Goal: Find specific page/section: Find specific page/section

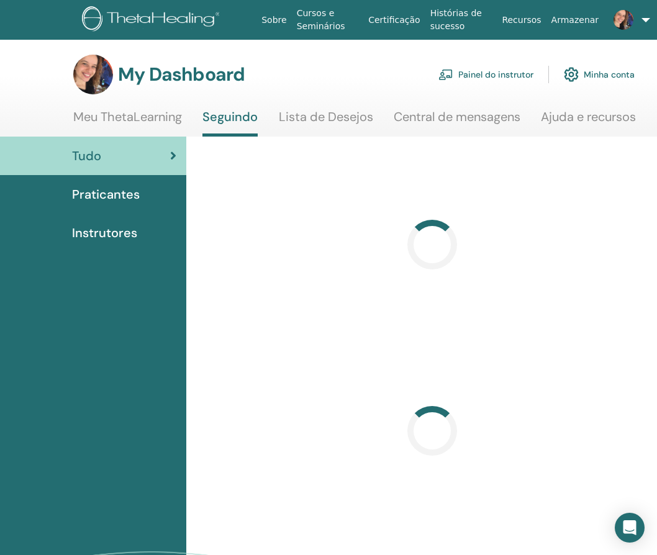
click at [496, 75] on link "Painel do instrutor" at bounding box center [485, 74] width 95 height 27
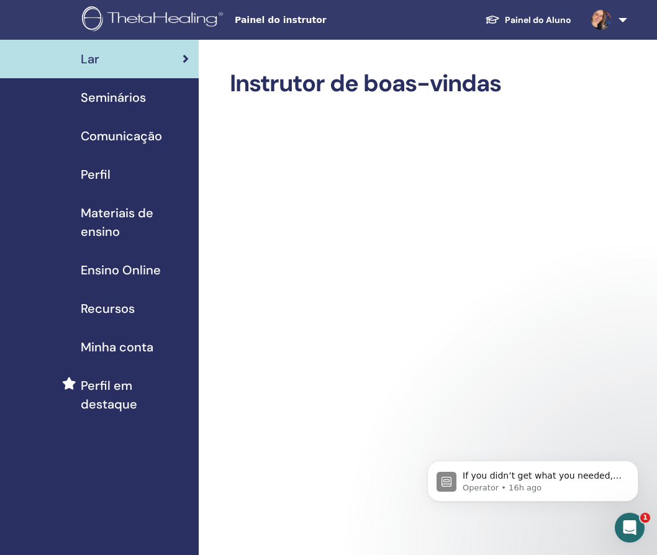
click at [118, 211] on span "Materiais de ensino" at bounding box center [135, 222] width 108 height 37
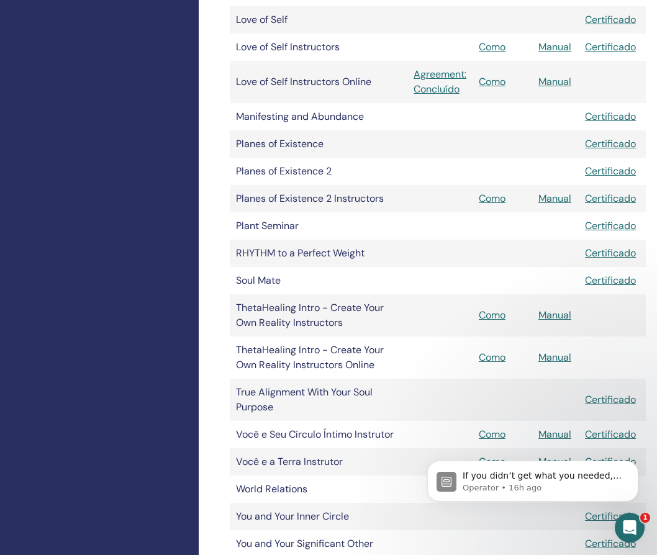
scroll to position [1667, 0]
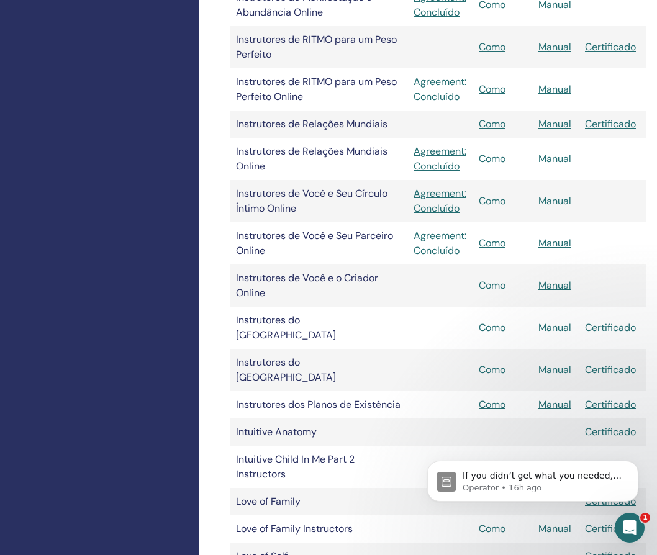
click at [500, 287] on link "Como" at bounding box center [492, 285] width 27 height 13
